Goal: Check status: Check status

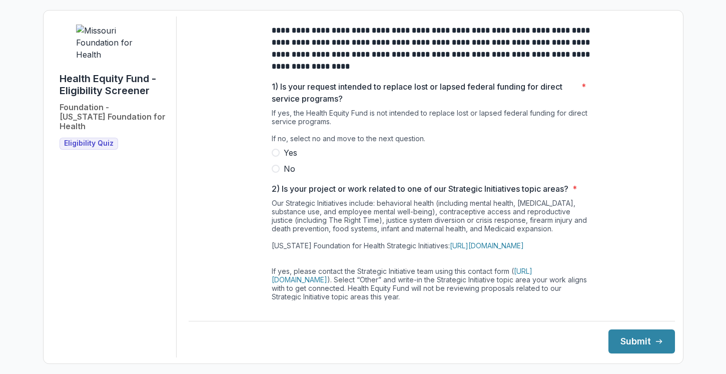
scroll to position [3, 0]
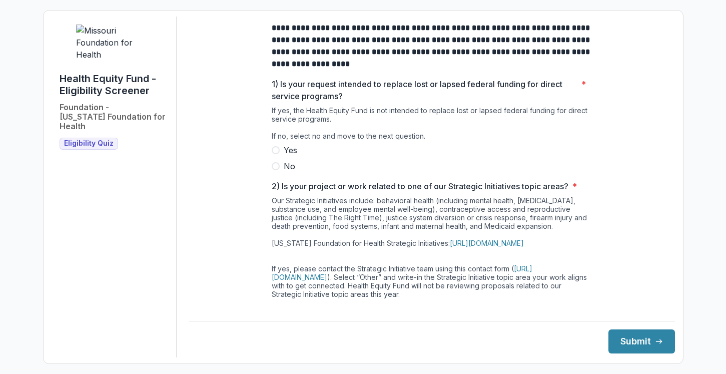
click at [116, 61] on img at bounding box center [113, 43] width 75 height 36
click at [118, 61] on img at bounding box center [113, 43] width 75 height 36
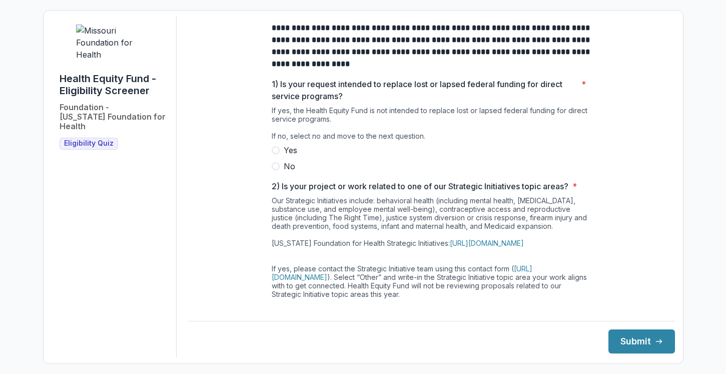
click at [118, 61] on img at bounding box center [113, 43] width 75 height 36
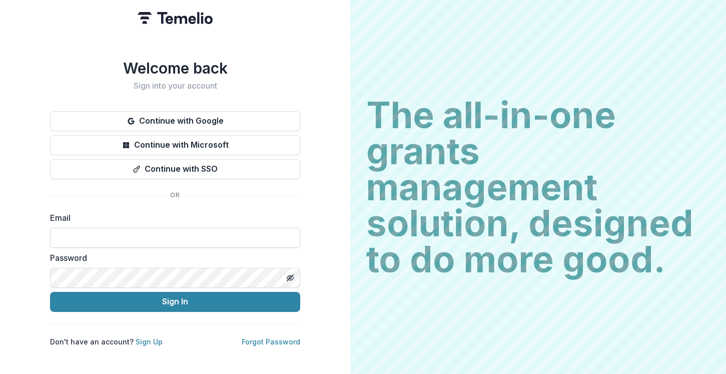
click at [145, 235] on input at bounding box center [175, 238] width 250 height 20
type input "**********"
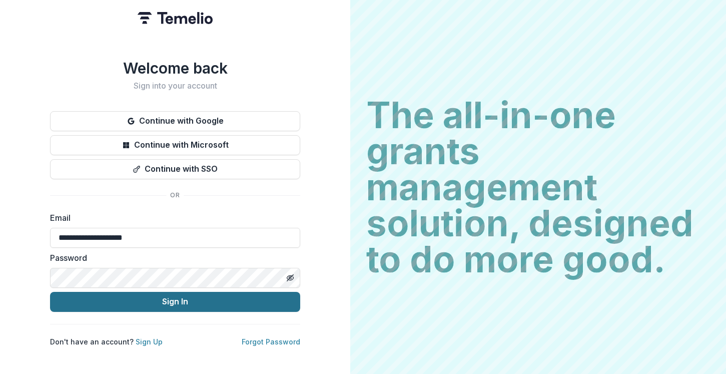
click at [244, 300] on button "Sign In" at bounding box center [175, 302] width 250 height 20
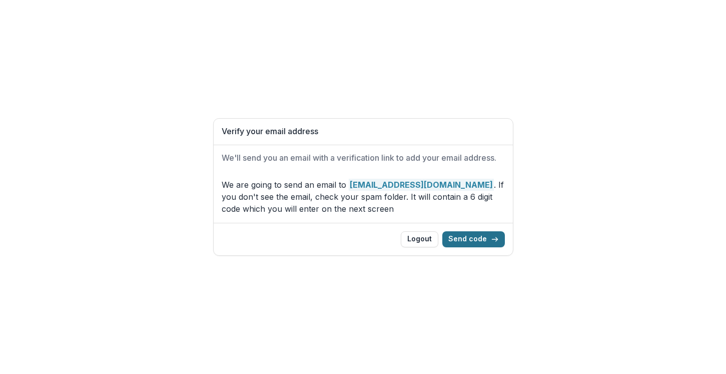
click at [460, 240] on button "Send code" at bounding box center [473, 239] width 63 height 16
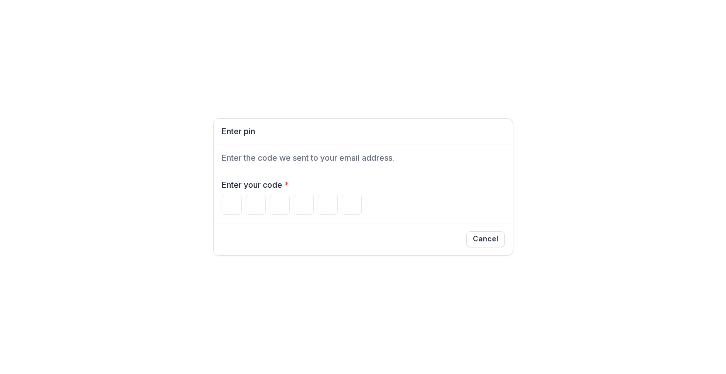
paste input "******"
type input "*"
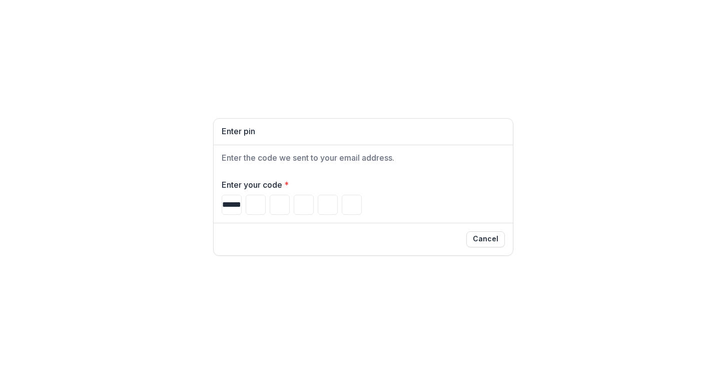
type input "*"
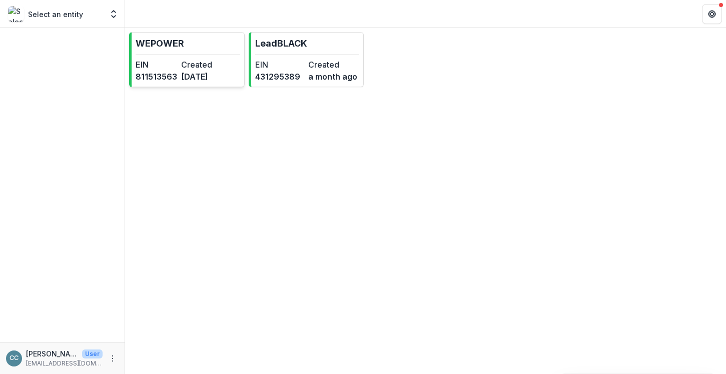
click at [208, 76] on dd "[DATE]" at bounding box center [202, 77] width 42 height 12
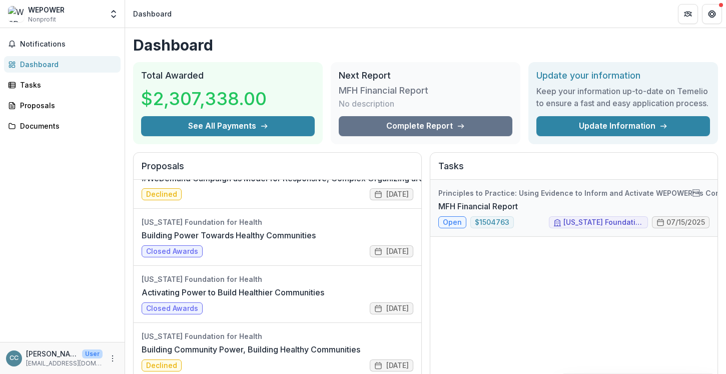
click at [518, 204] on link "MFH Financial Report" at bounding box center [478, 206] width 80 height 12
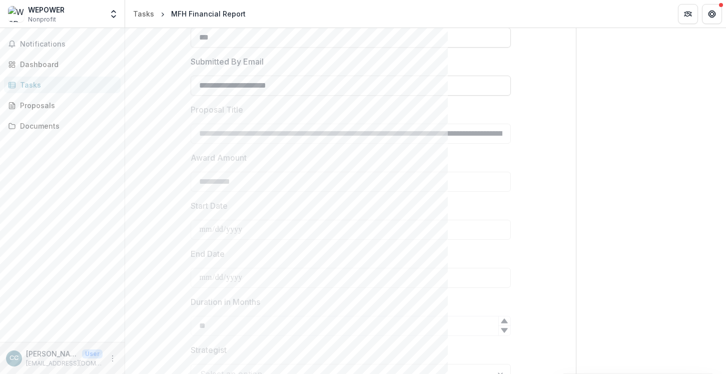
scroll to position [247, 0]
